Goal: Information Seeking & Learning: Learn about a topic

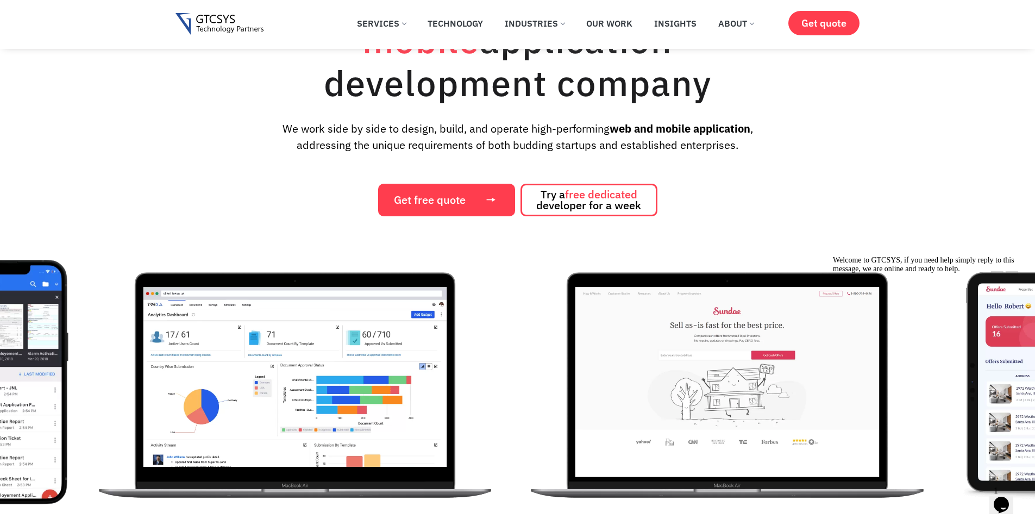
scroll to position [65, 0]
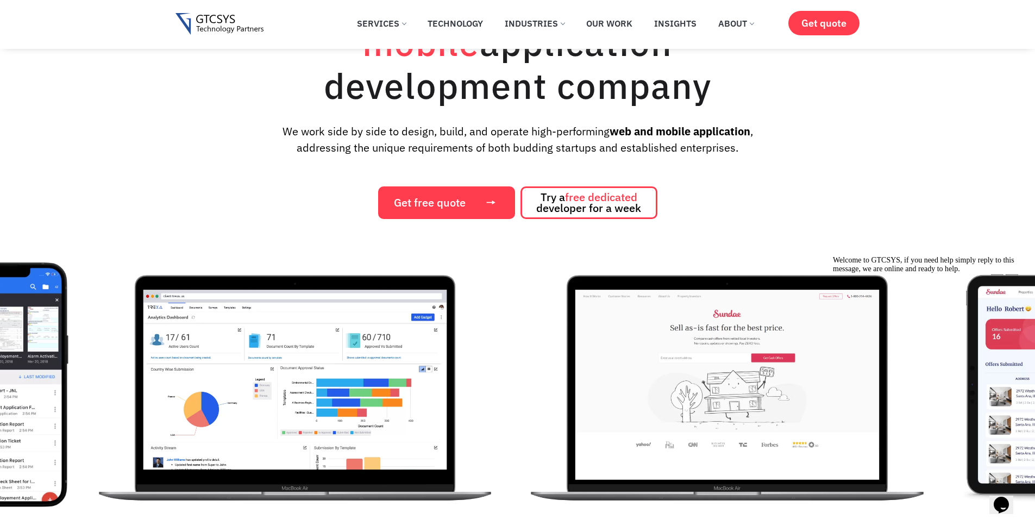
click at [598, 262] on img "4 / 12" at bounding box center [727, 384] width 411 height 244
click at [1007, 496] on icon "Chat widget" at bounding box center [1000, 504] width 15 height 16
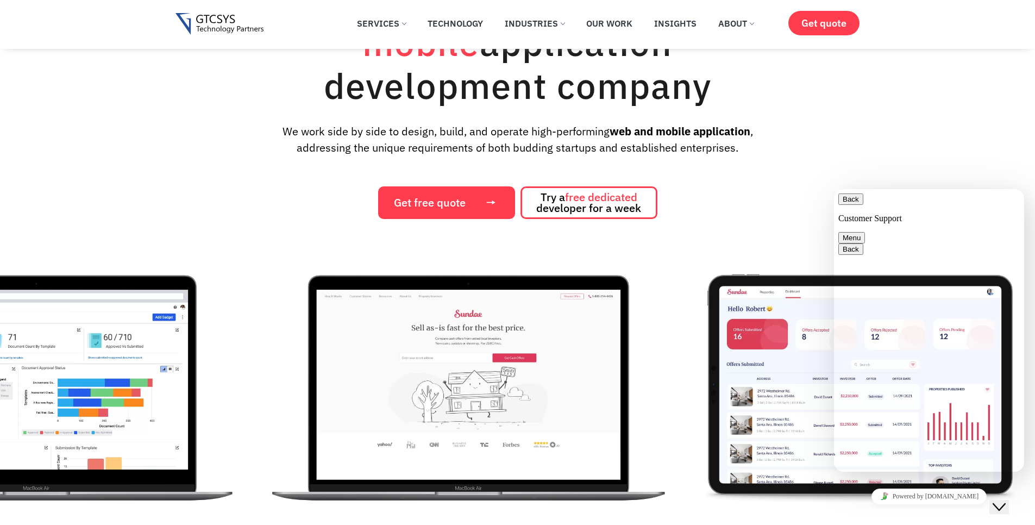
click at [674, 344] on img "4 / 12" at bounding box center [468, 384] width 411 height 244
click at [850, 204] on button "Back" at bounding box center [850, 198] width 25 height 11
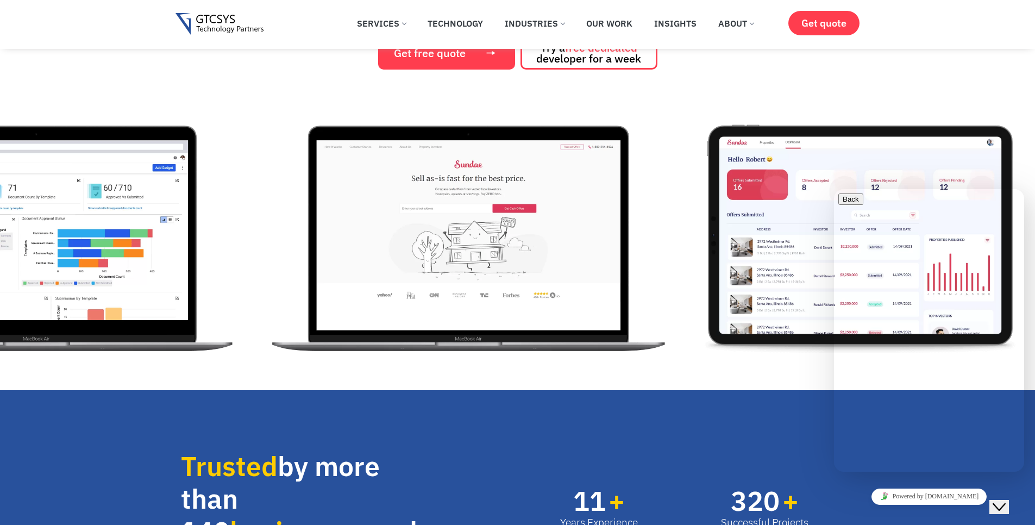
scroll to position [326, 0]
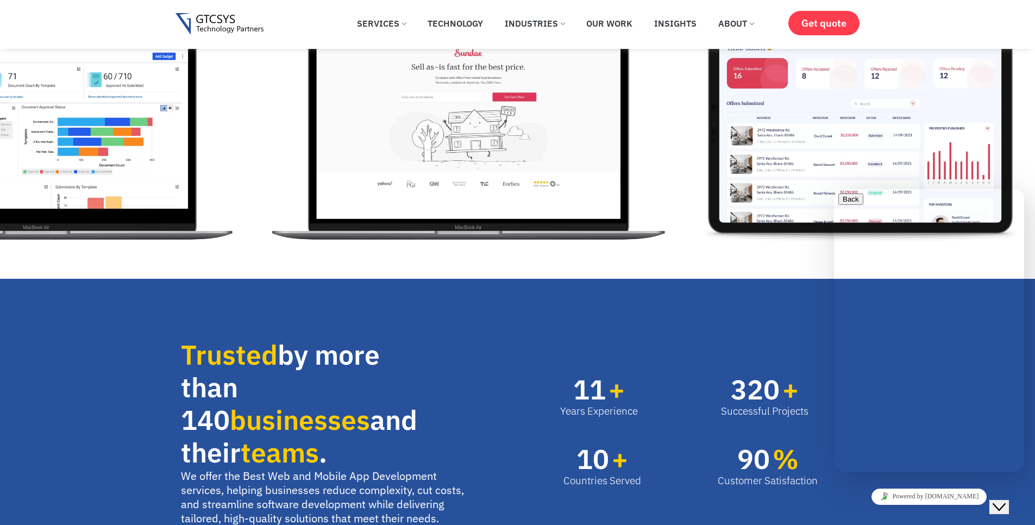
click at [760, 376] on span "320" at bounding box center [754, 389] width 49 height 27
click at [674, 207] on img "4 / 12" at bounding box center [468, 124] width 411 height 244
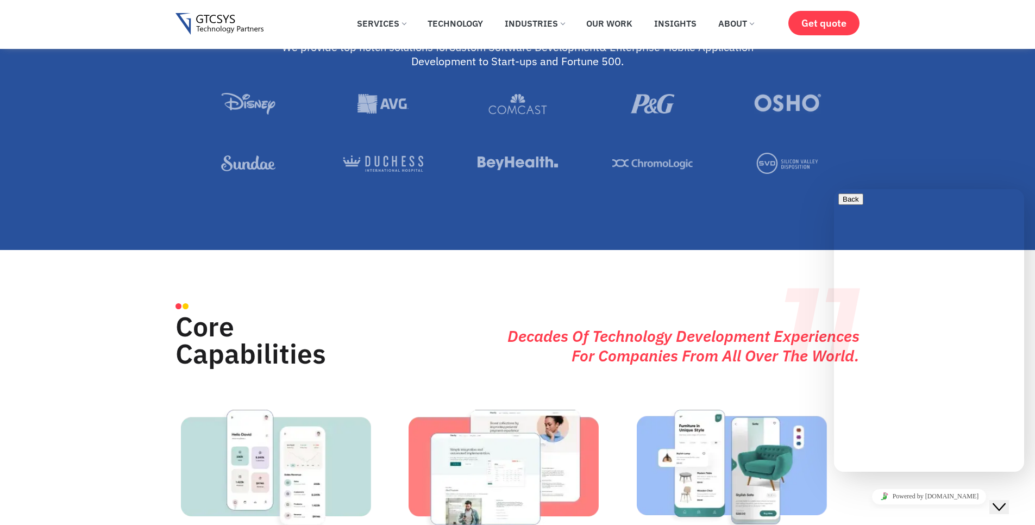
scroll to position [1108, 0]
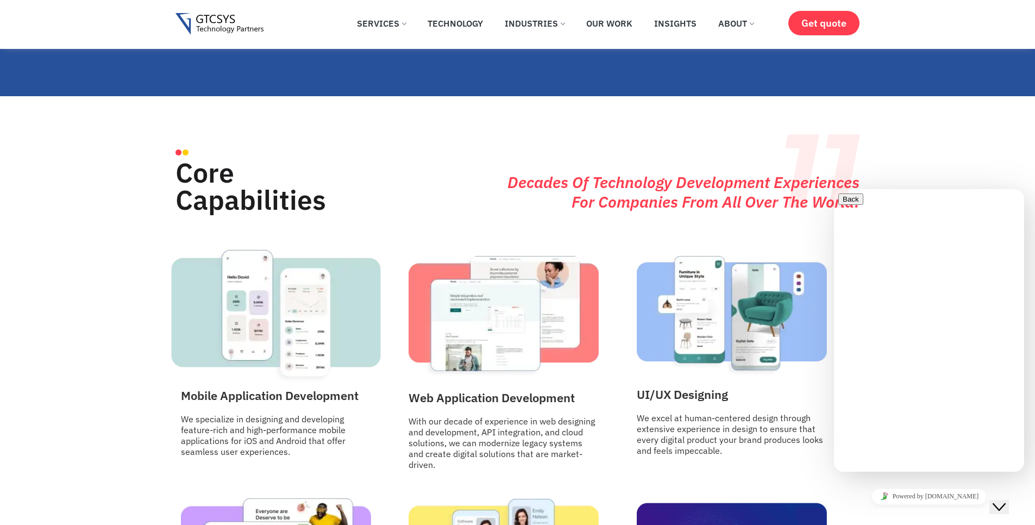
click at [297, 313] on img at bounding box center [275, 316] width 209 height 135
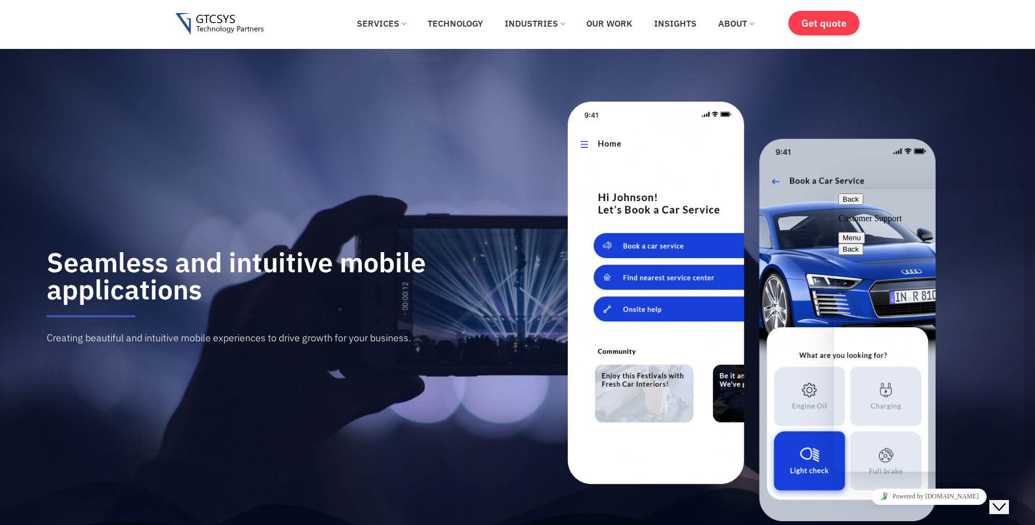
click at [844, 205] on button "Back" at bounding box center [850, 198] width 25 height 11
click at [1007, 500] on button "Close Chat This icon closes the chat window." at bounding box center [999, 507] width 20 height 14
